Goal: Information Seeking & Learning: Learn about a topic

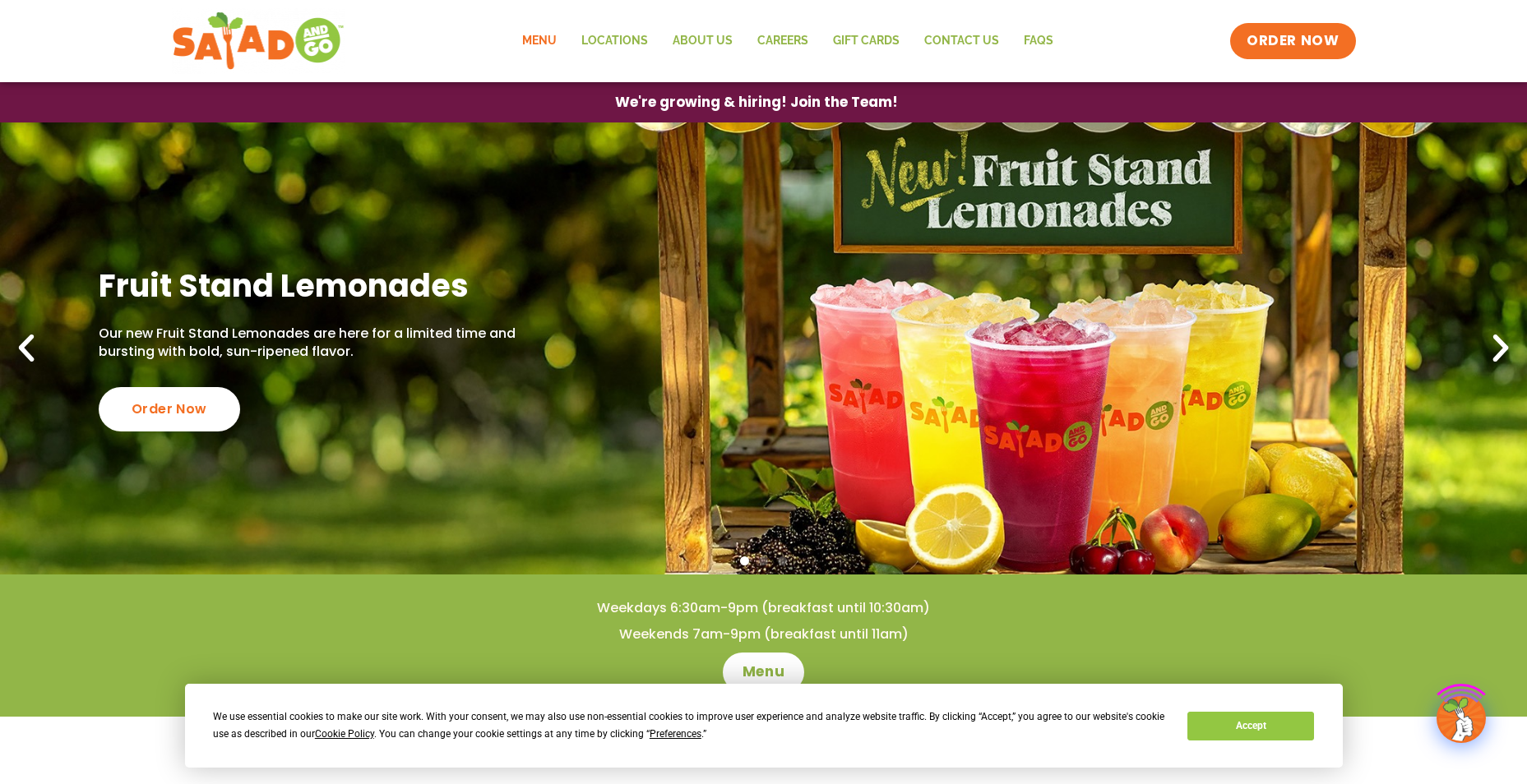
click at [543, 43] on link "Menu" at bounding box center [539, 41] width 60 height 38
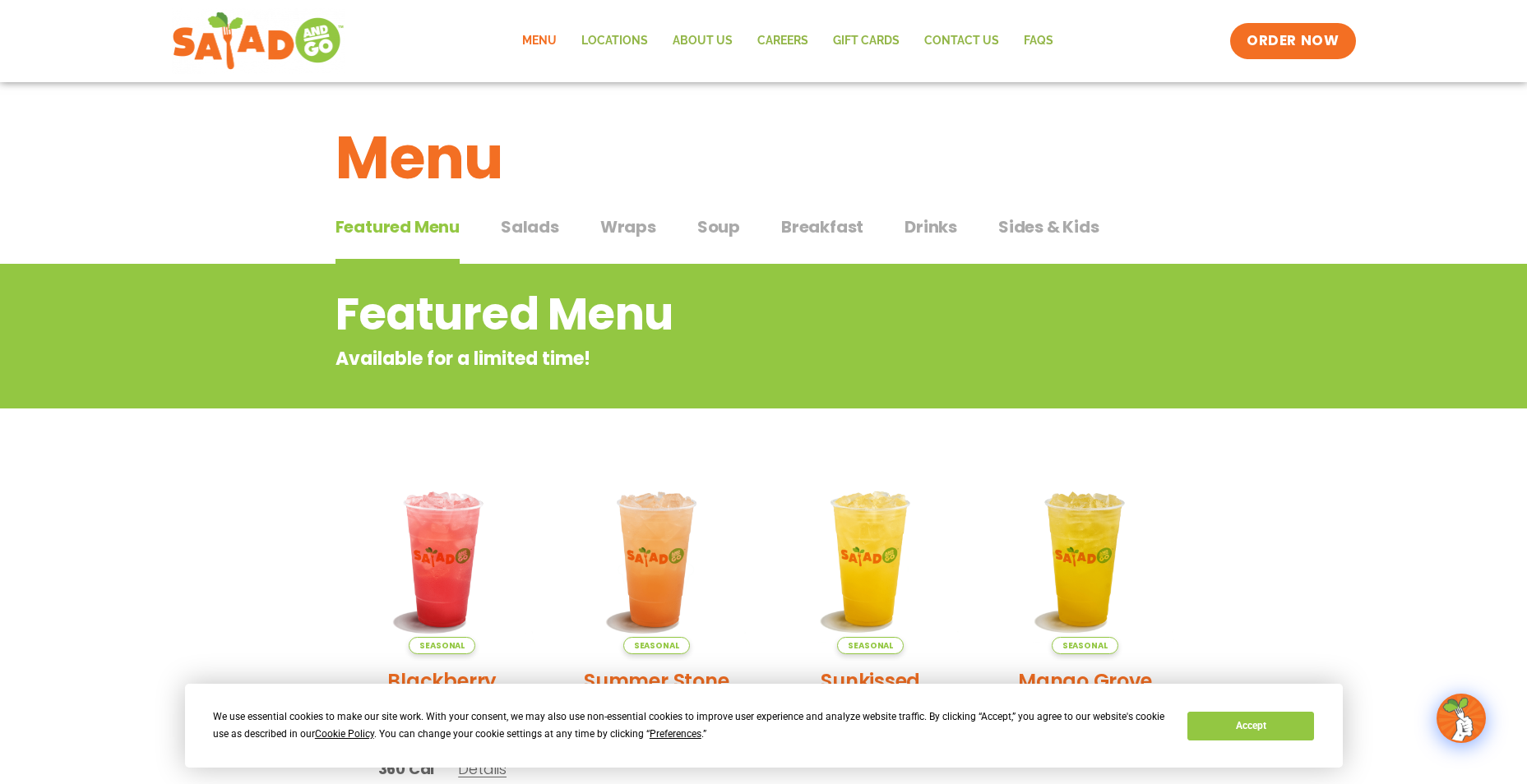
click at [831, 235] on span "Breakfast" at bounding box center [822, 227] width 82 height 25
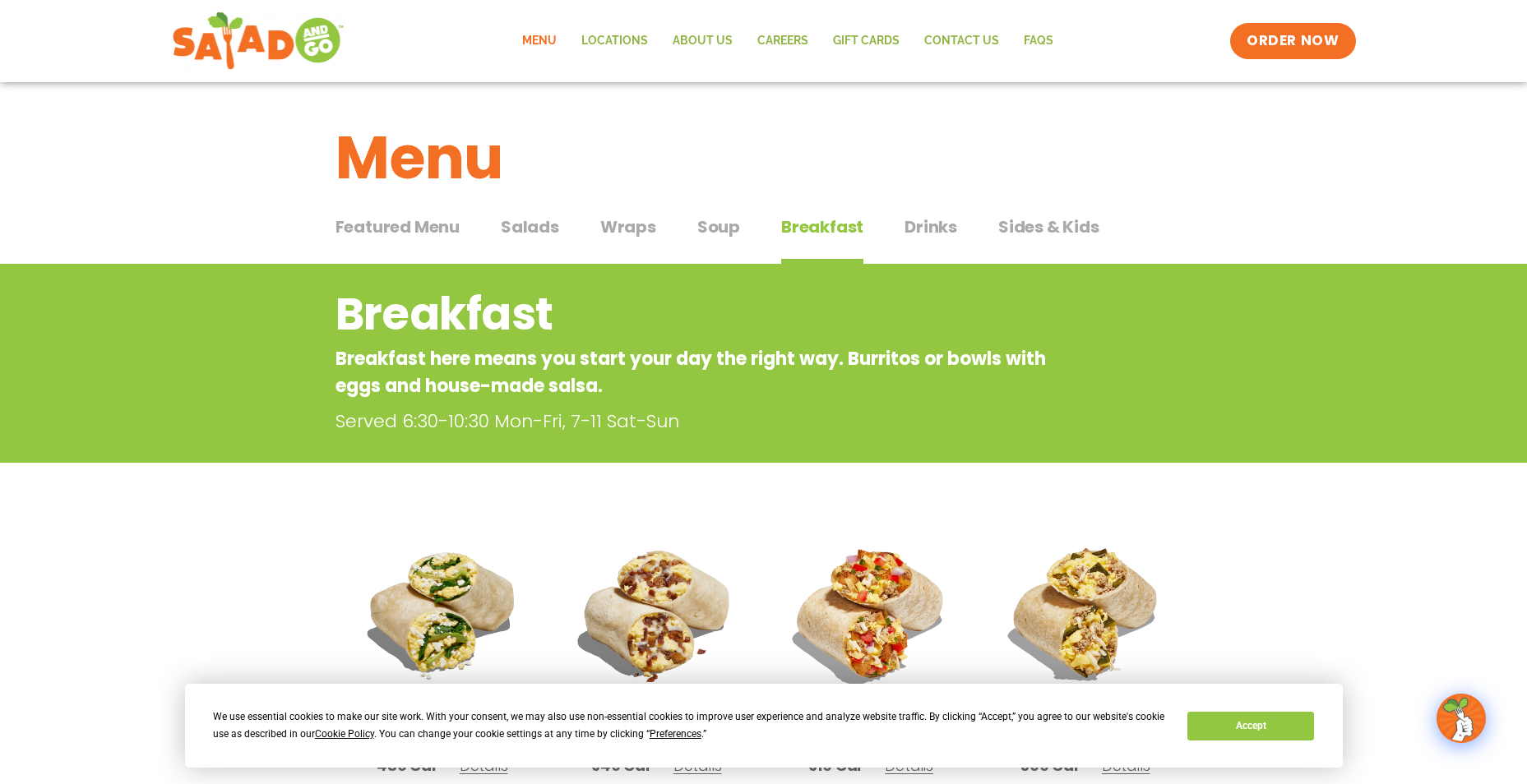
click at [916, 245] on button "Drinks Drinks" at bounding box center [930, 239] width 52 height 50
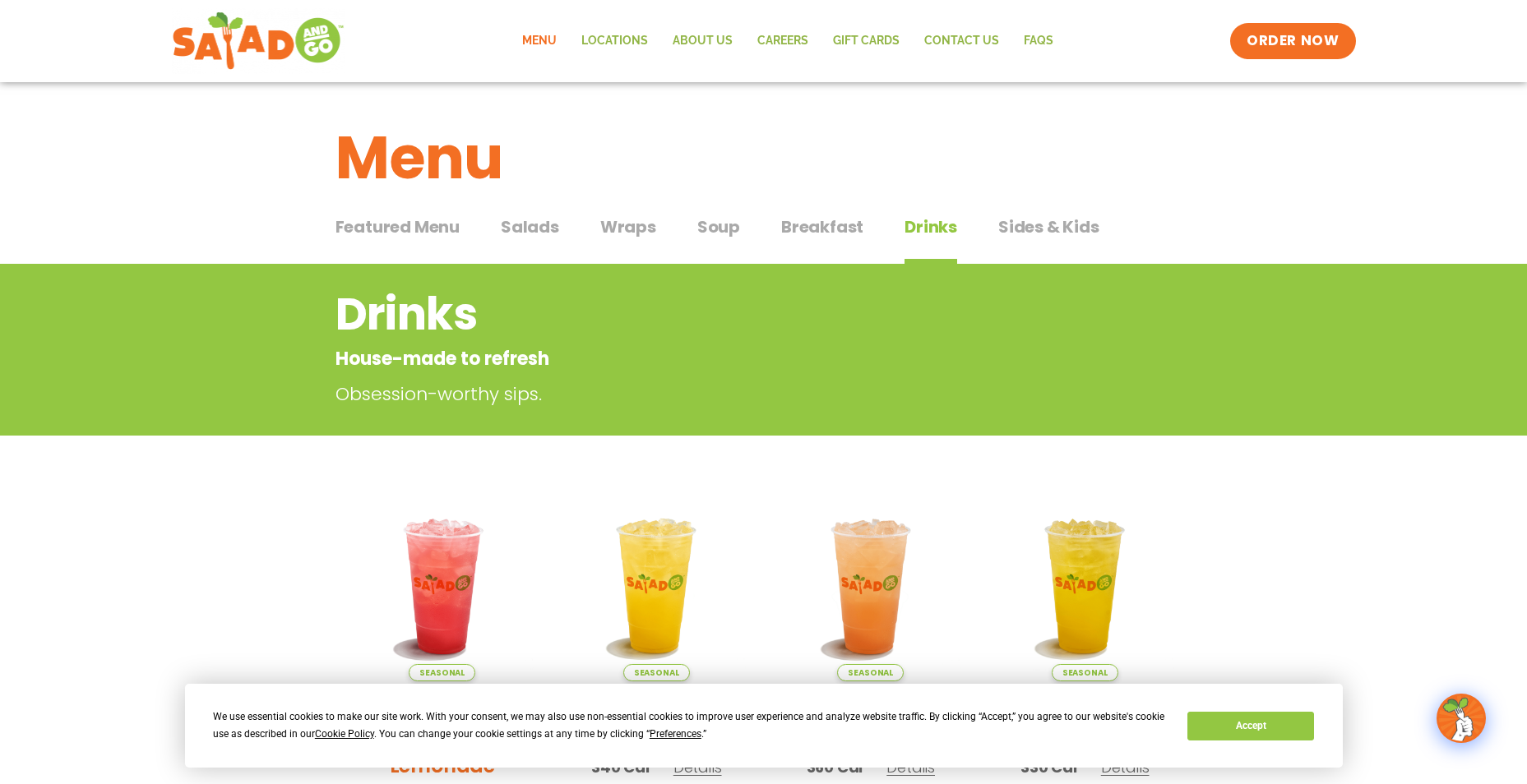
click at [1041, 231] on span "Sides & Kids" at bounding box center [1049, 227] width 101 height 25
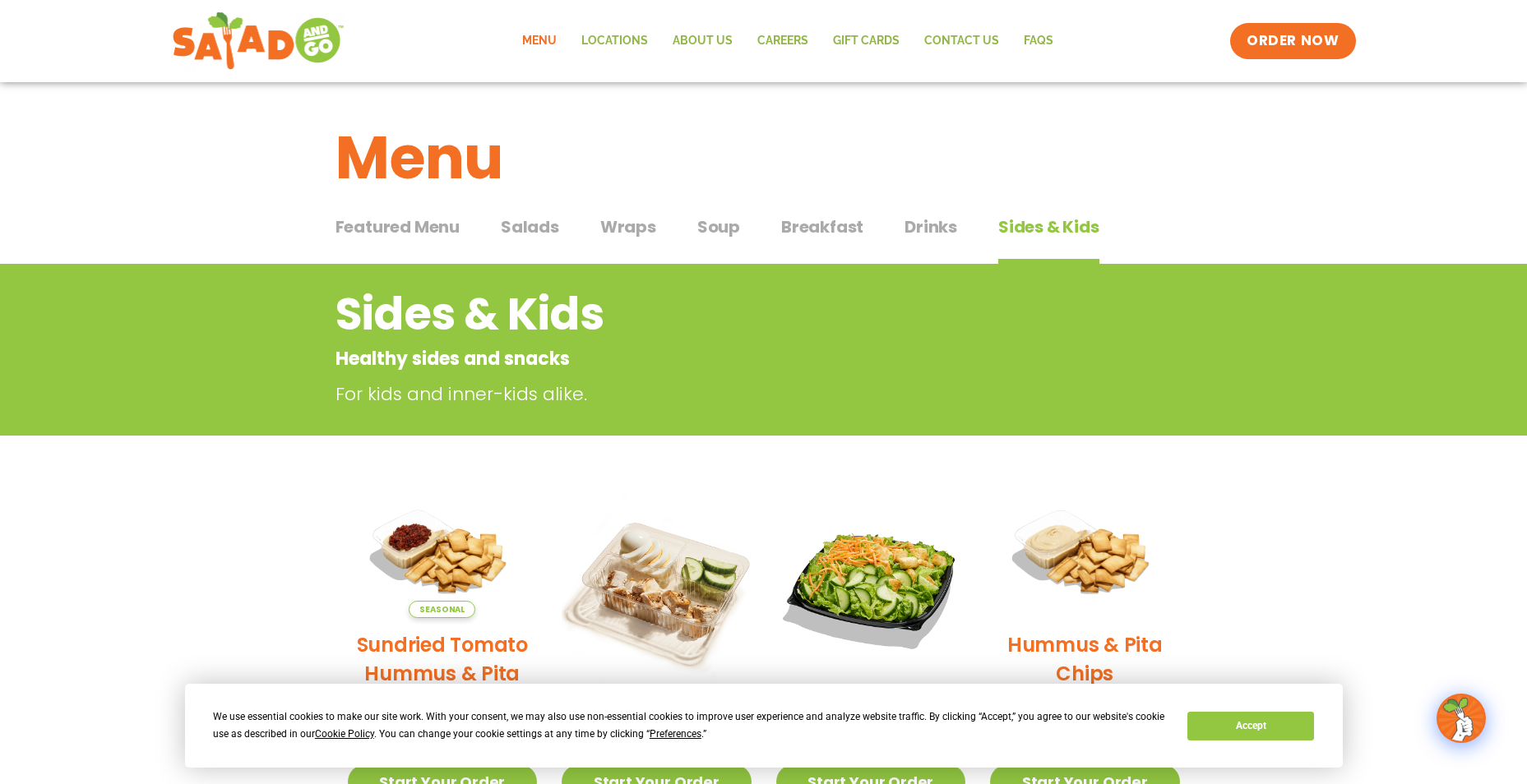
click at [719, 227] on span "Soup" at bounding box center [719, 227] width 43 height 25
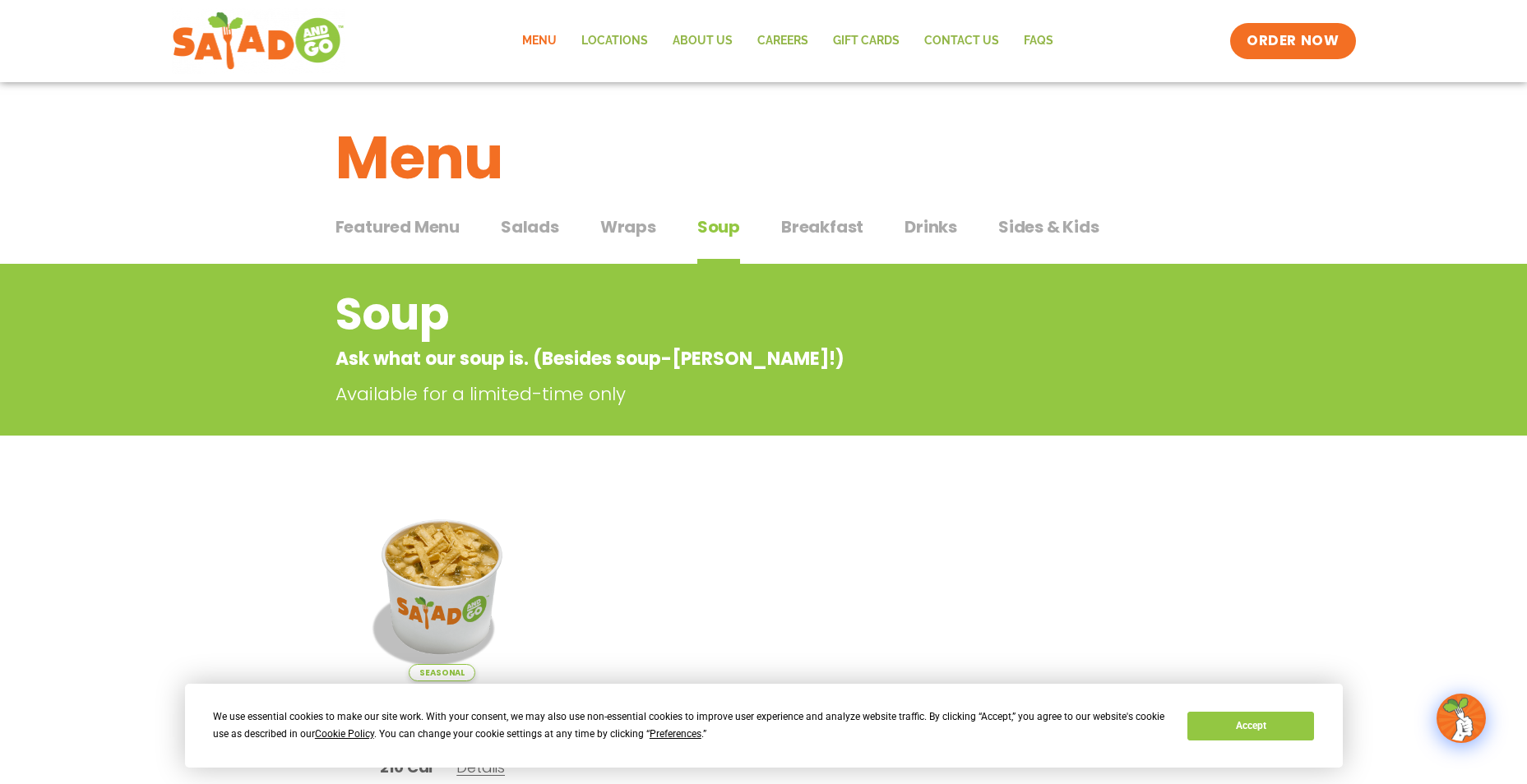
drag, startPoint x: 630, startPoint y: 226, endPoint x: 536, endPoint y: 226, distance: 94.0
click at [629, 226] on span "Wraps" at bounding box center [628, 227] width 56 height 25
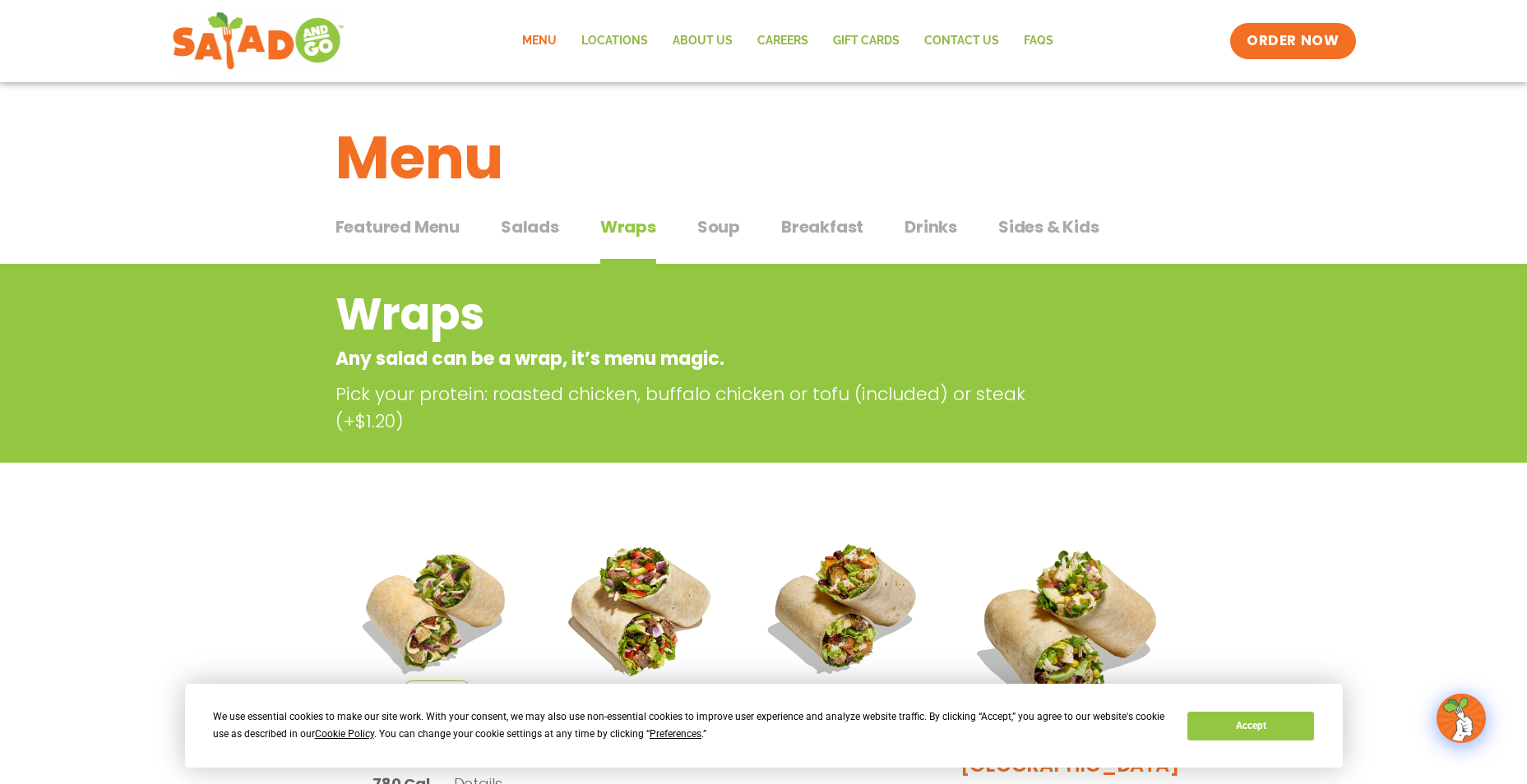
click at [536, 226] on span "Salads" at bounding box center [530, 227] width 59 height 25
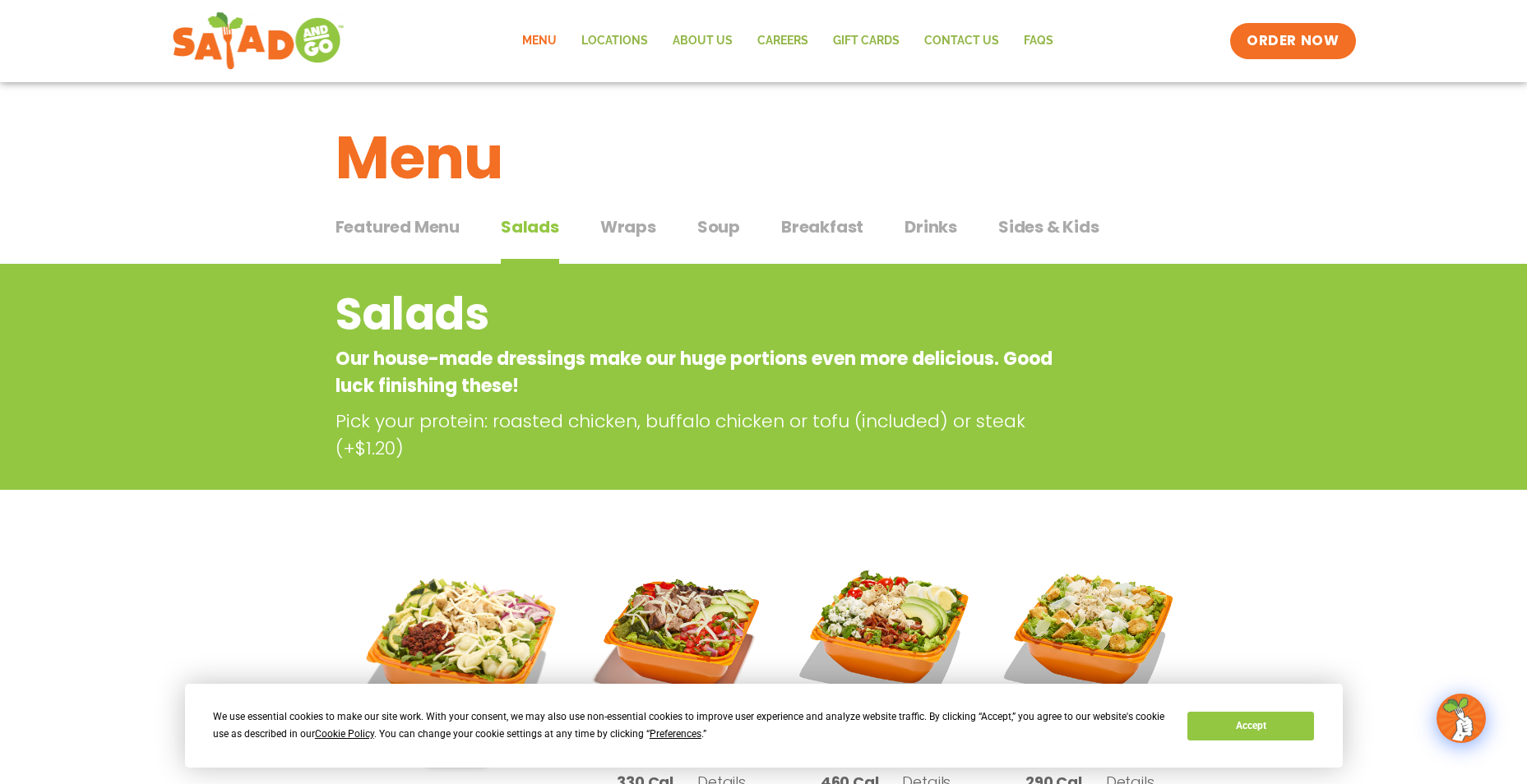
click at [411, 226] on span "Featured Menu" at bounding box center [398, 227] width 125 height 25
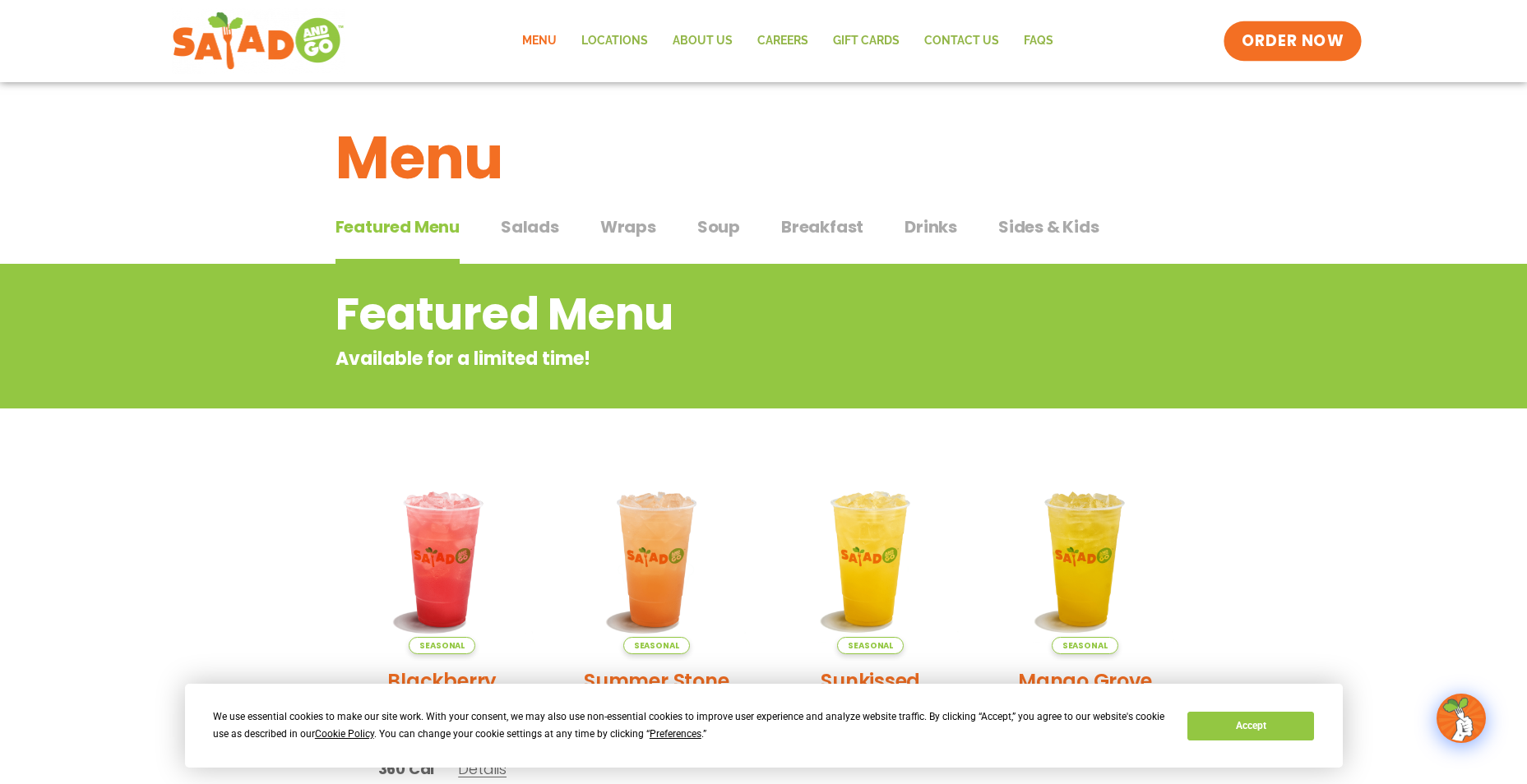
drag, startPoint x: 1295, startPoint y: 47, endPoint x: 1196, endPoint y: 73, distance: 102.4
click at [1295, 47] on span "ORDER NOW" at bounding box center [1292, 41] width 102 height 21
